Goal: Information Seeking & Learning: Stay updated

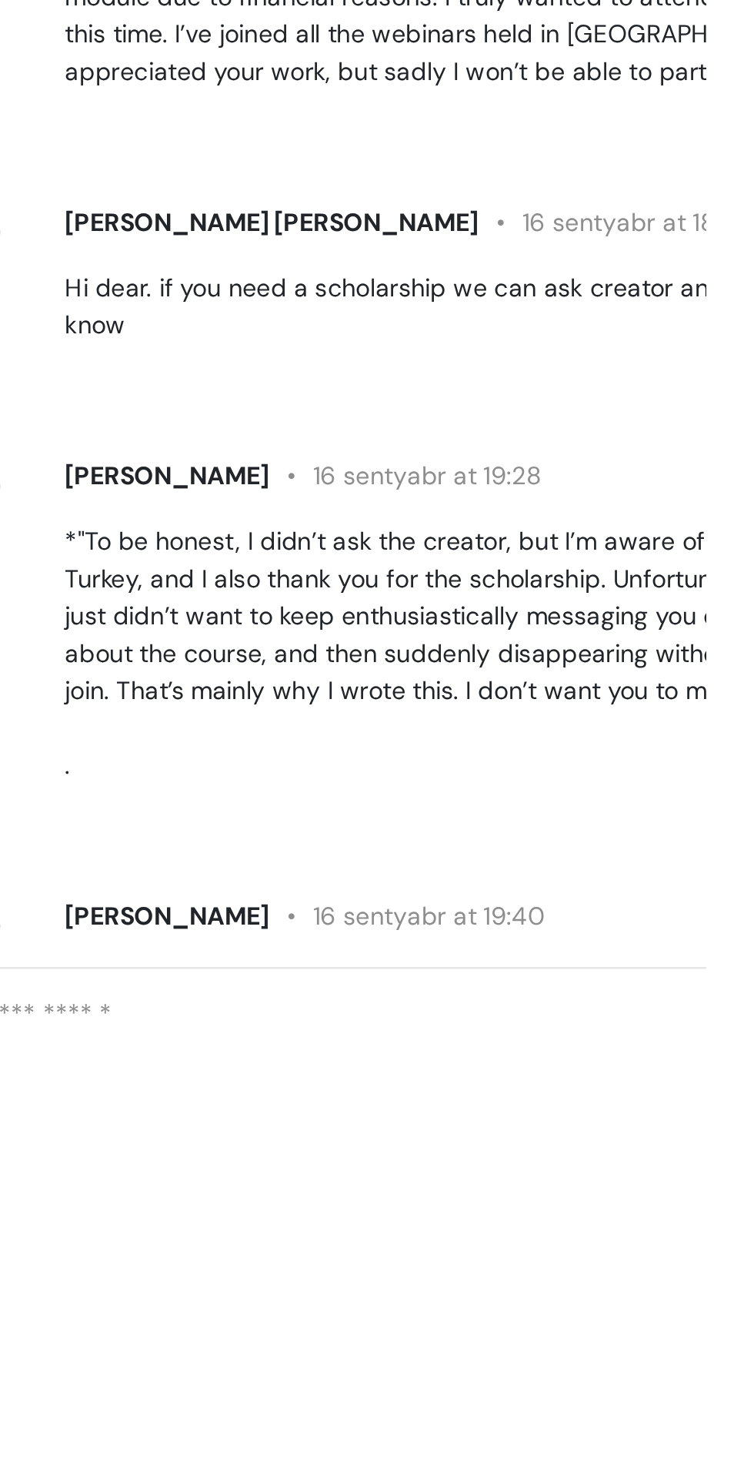
scroll to position [799, 0]
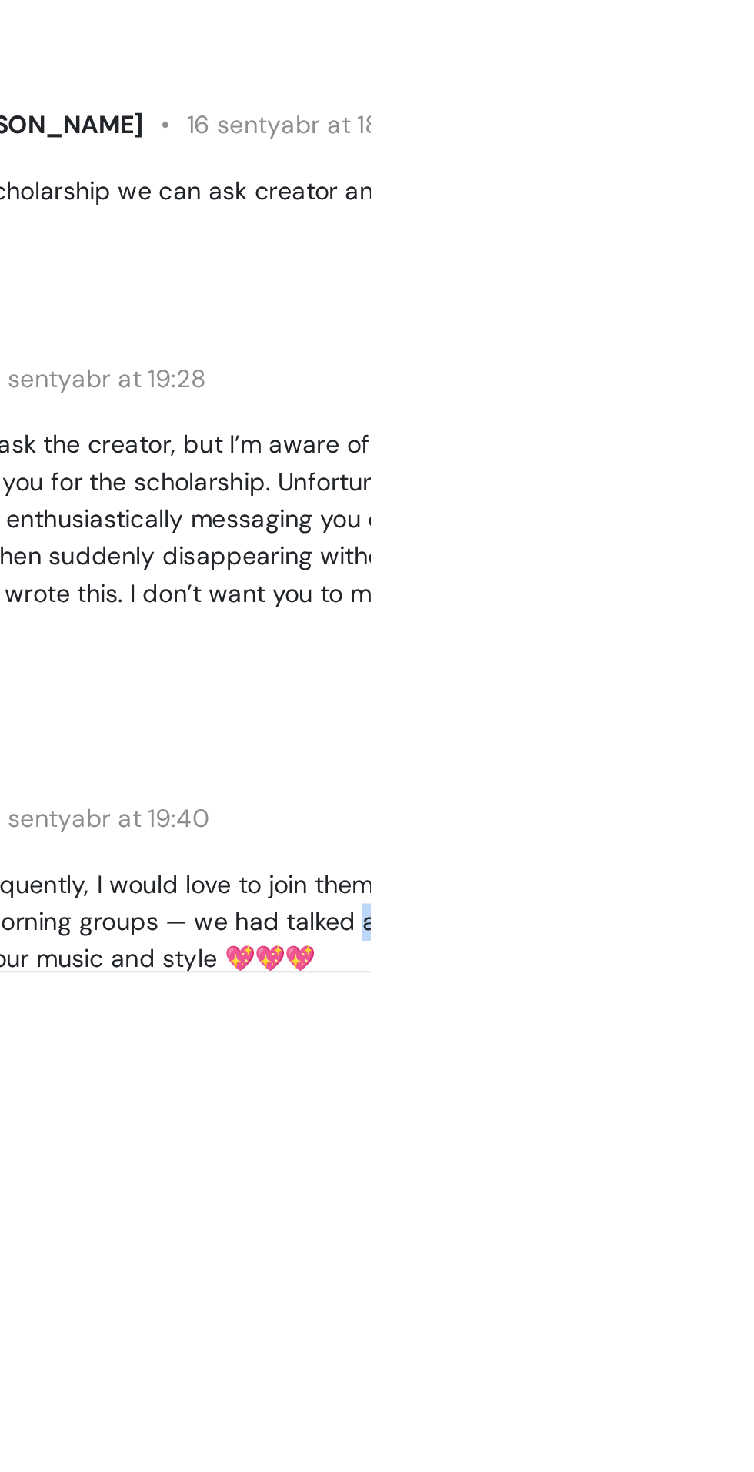
click at [754, 889] on div "[PERSON_NAME] 16 sentyabr at 19:40 If you hold webinars frequently, I would lov…" at bounding box center [670, 851] width 507 height 89
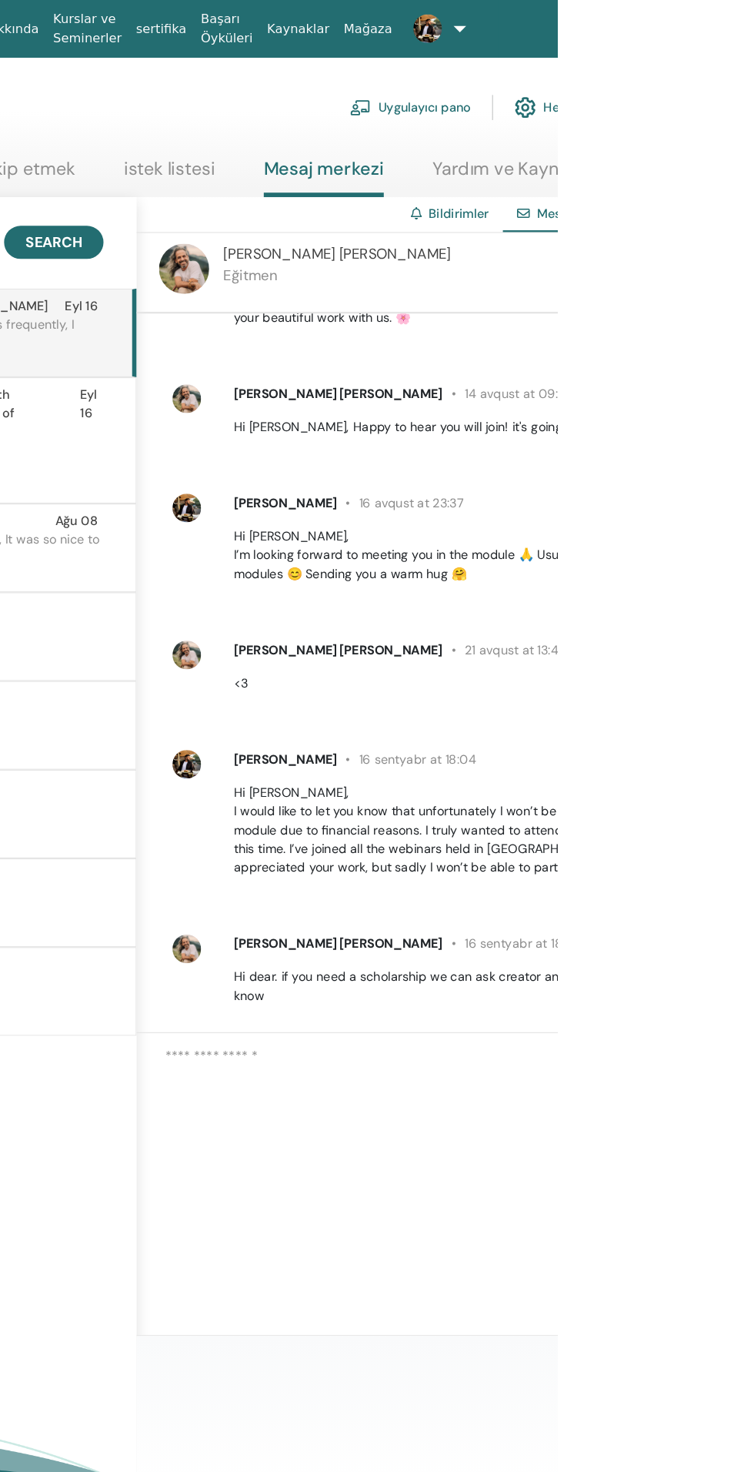
scroll to position [0, 0]
